Goal: Check status

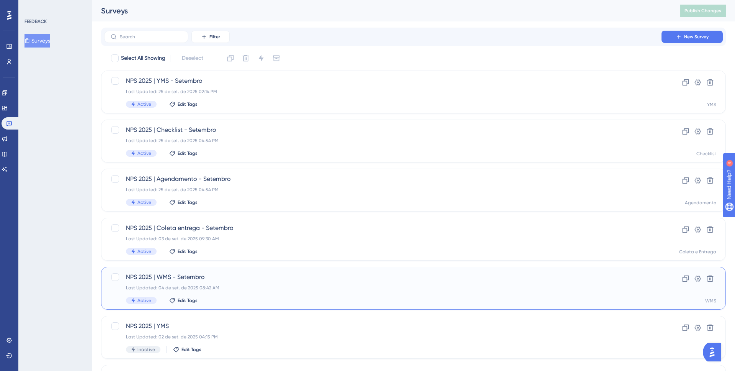
click at [241, 278] on span "NPS 2025 | WMS - Setembro" at bounding box center [383, 276] width 514 height 9
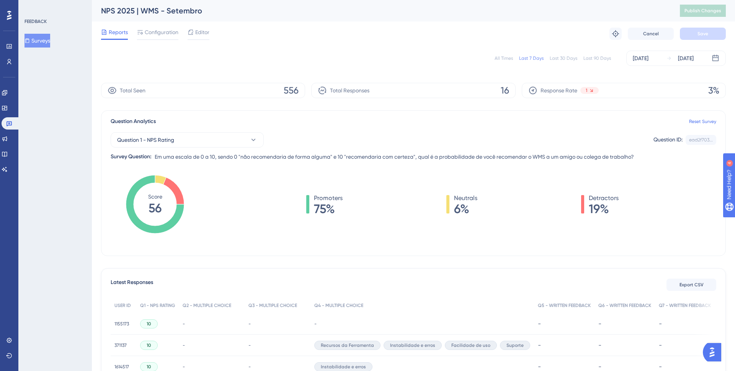
click at [565, 60] on div "Last 30 Days" at bounding box center [564, 58] width 28 height 6
click at [648, 56] on div "[DATE]" at bounding box center [641, 58] width 16 height 9
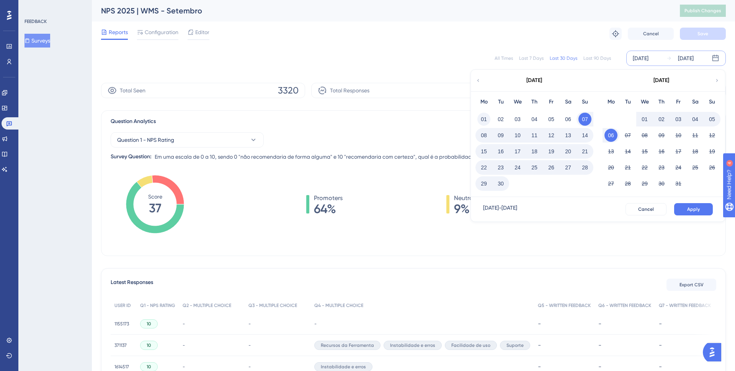
click at [486, 119] on button "01" at bounding box center [483, 119] width 13 height 13
click at [504, 185] on button "30" at bounding box center [500, 183] width 13 height 13
click at [683, 209] on button "Apply" at bounding box center [693, 209] width 39 height 12
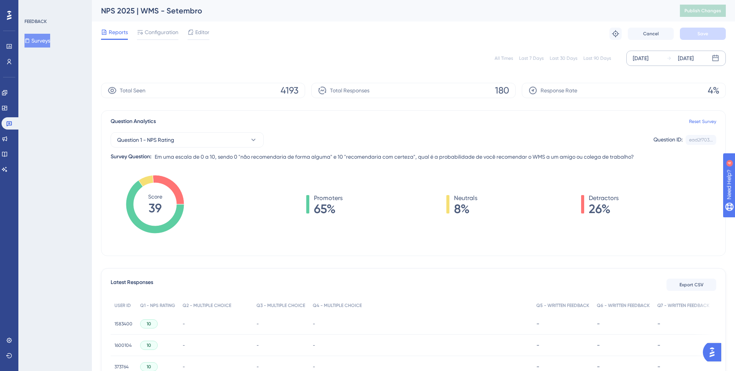
drag, startPoint x: 300, startPoint y: 60, endPoint x: 201, endPoint y: 60, distance: 99.1
click at [203, 60] on div "All Times Last 7 Days Last 30 Days Last 90 Days [DATE] [DATE]" at bounding box center [413, 58] width 625 height 15
click at [10, 125] on icon at bounding box center [9, 123] width 6 height 6
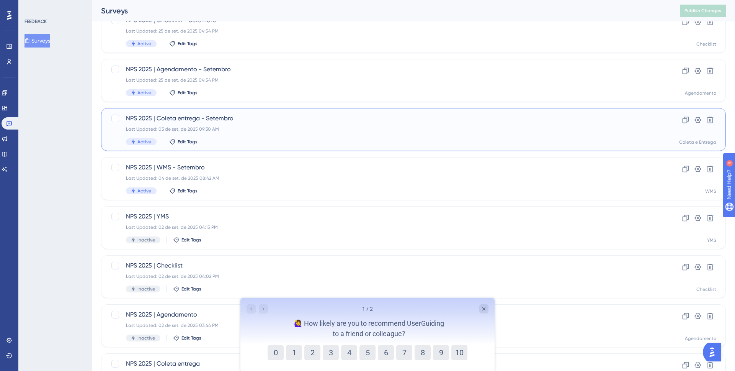
click at [299, 134] on div "NPS 2025 | Coleta entrega - Setembro Last Updated: [DATE] 09:30 AM Active Edit …" at bounding box center [383, 129] width 514 height 31
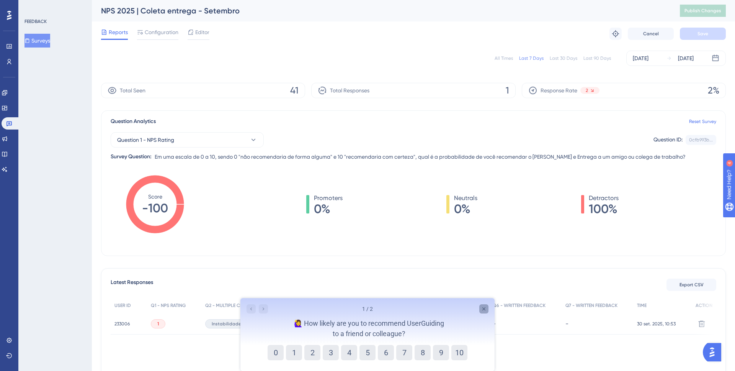
click at [485, 308] on icon "Close survey" at bounding box center [484, 308] width 6 height 6
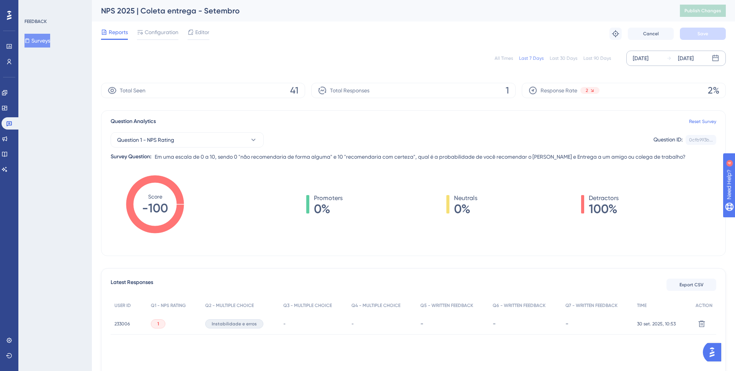
click at [636, 57] on div "[DATE]" at bounding box center [641, 58] width 16 height 9
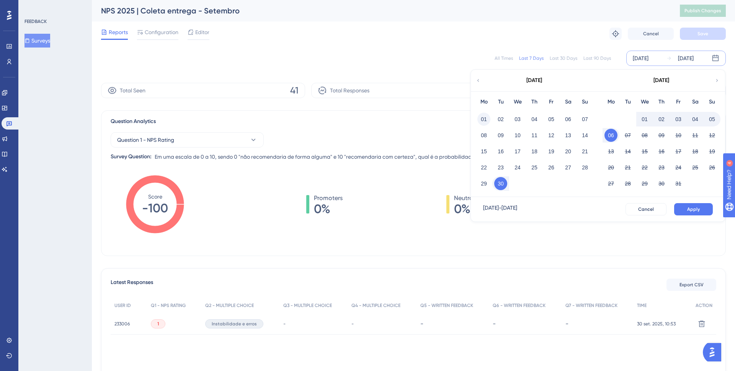
click at [487, 120] on button "01" at bounding box center [483, 119] width 13 height 13
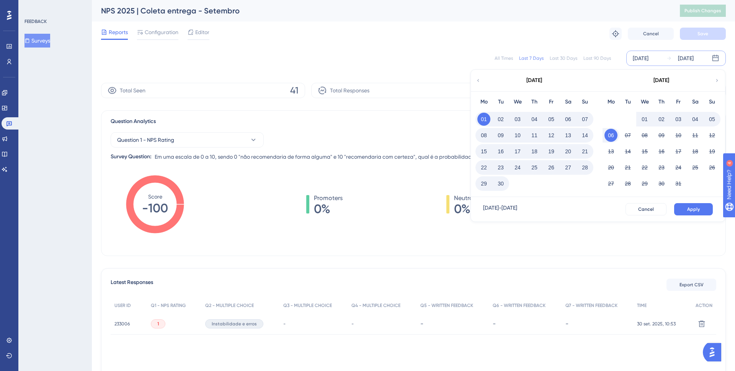
click at [506, 184] on button "30" at bounding box center [500, 183] width 13 height 13
click at [695, 210] on span "Apply" at bounding box center [693, 209] width 13 height 6
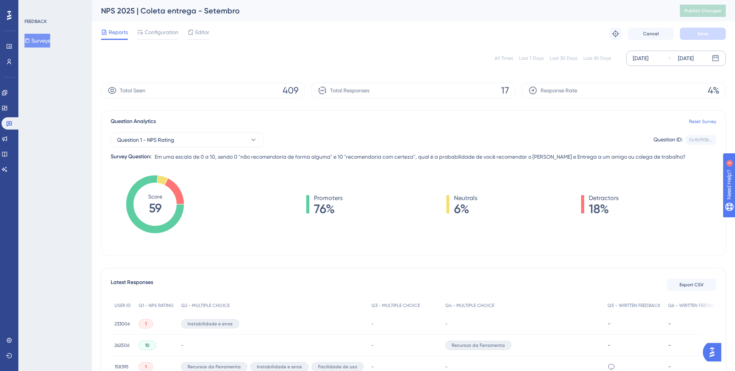
click at [436, 137] on div "Question 1 - NPS Rating Question ID: 0cfb993b... Copy" at bounding box center [414, 139] width 606 height 15
click at [9, 123] on icon at bounding box center [9, 123] width 5 height 5
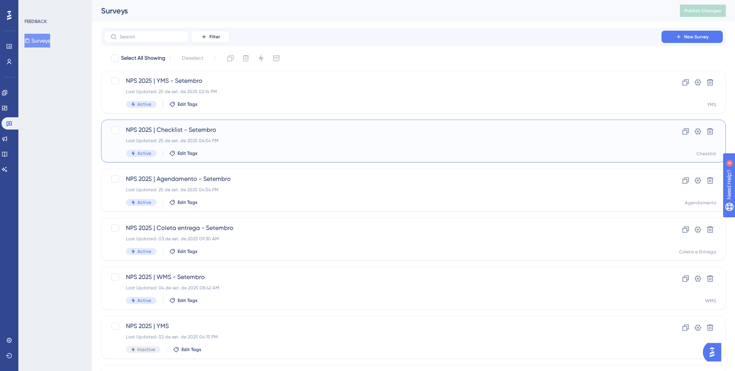
click at [253, 148] on div "NPS 2025 | Checklist - Setembro Last Updated: 25 de set. de 2025 04:54 PM Activ…" at bounding box center [383, 140] width 514 height 31
